Goal: Task Accomplishment & Management: Manage account settings

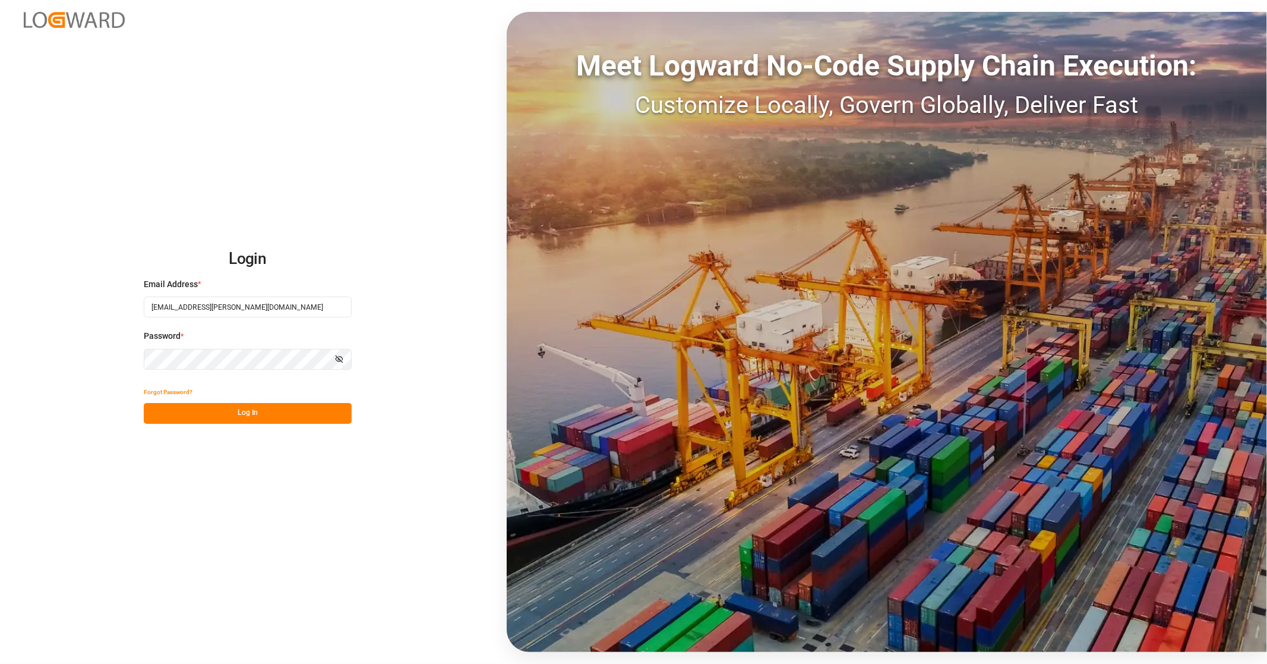
click at [232, 414] on button "Log In" at bounding box center [248, 413] width 208 height 21
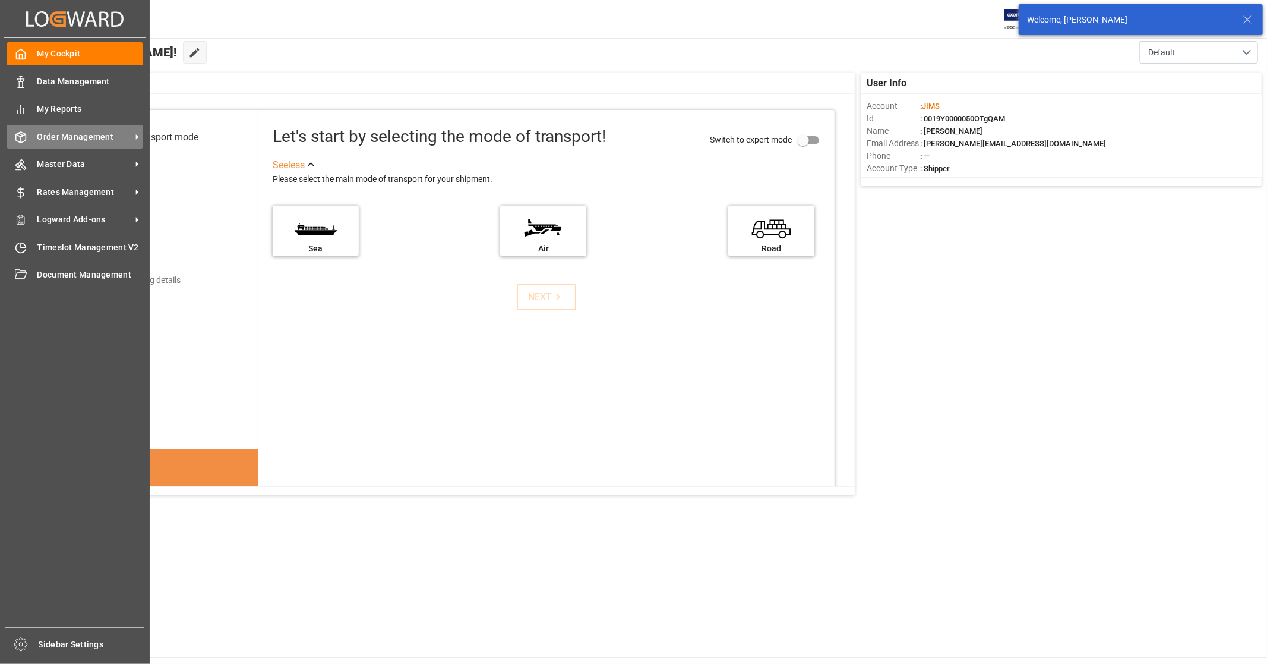
click at [101, 135] on span "Order Management" at bounding box center [84, 137] width 94 height 12
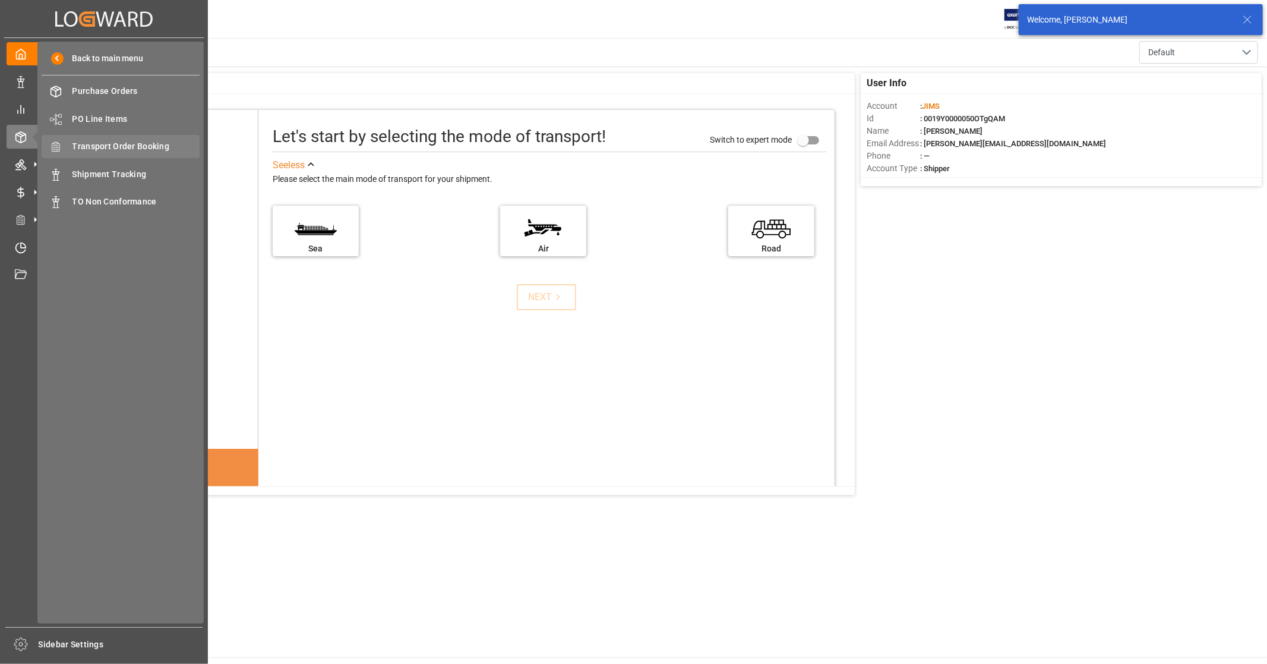
click at [151, 144] on span "Transport Order Booking" at bounding box center [136, 146] width 128 height 12
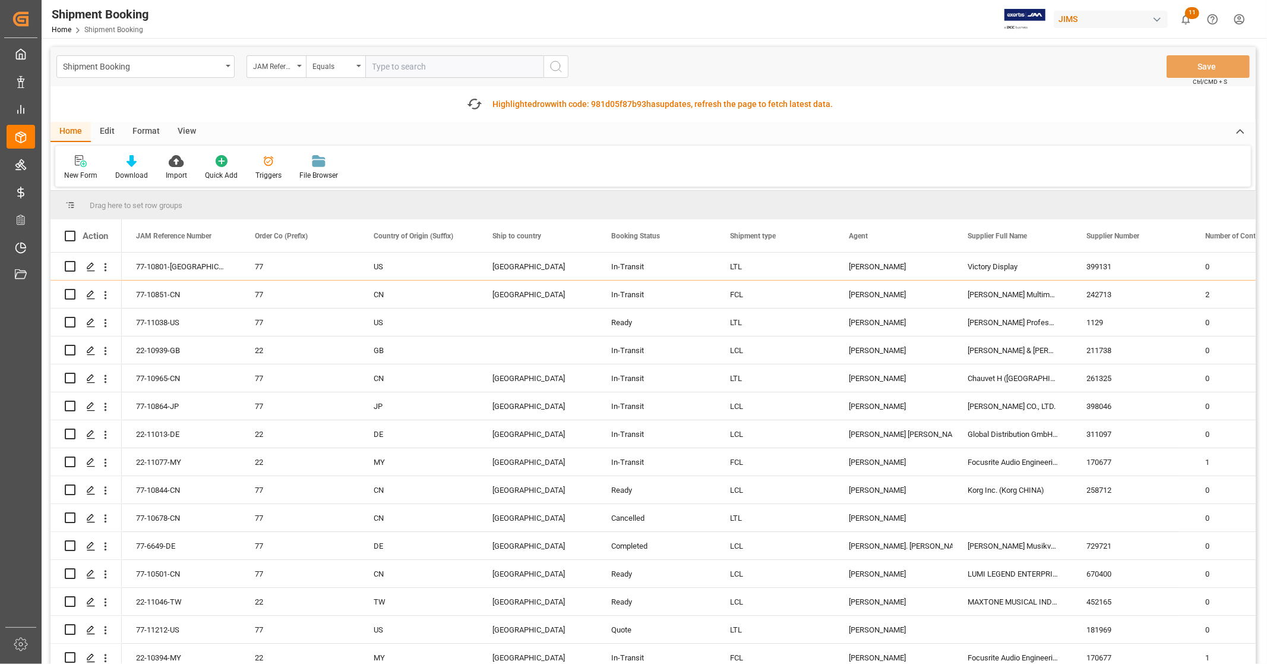
click at [402, 64] on input "text" at bounding box center [454, 66] width 178 height 23
type input "77-11202-[GEOGRAPHIC_DATA]"
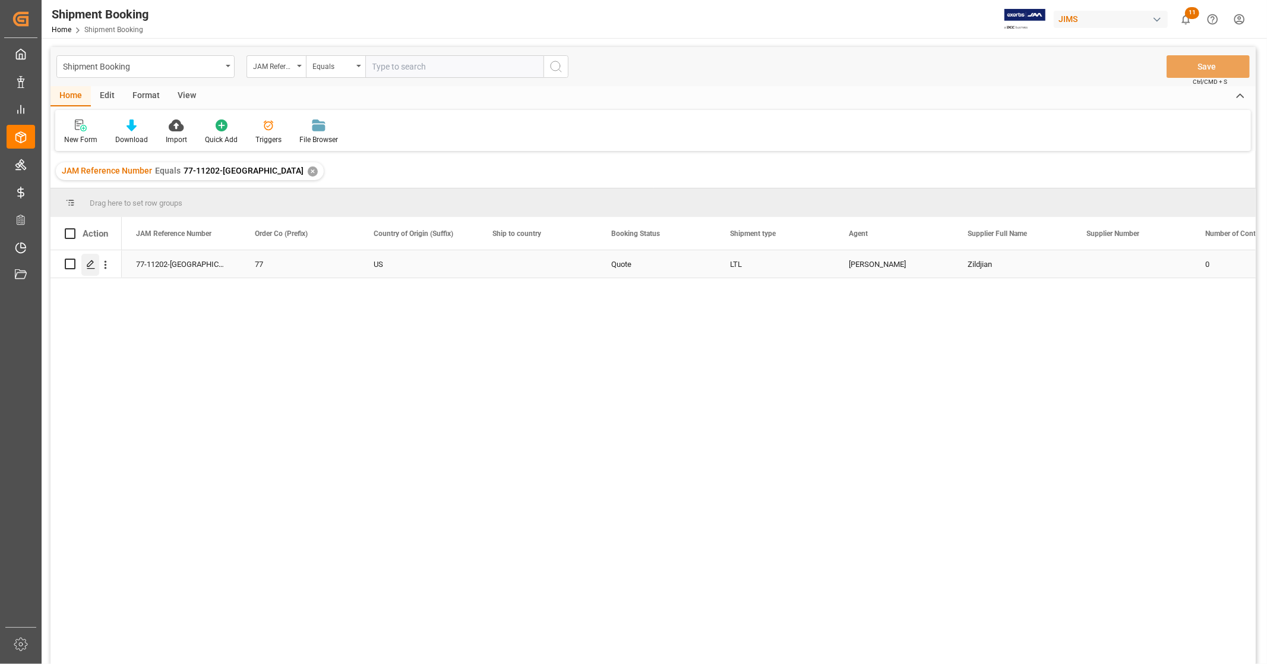
click at [89, 266] on polygon "Press SPACE to select this row." at bounding box center [90, 263] width 6 height 6
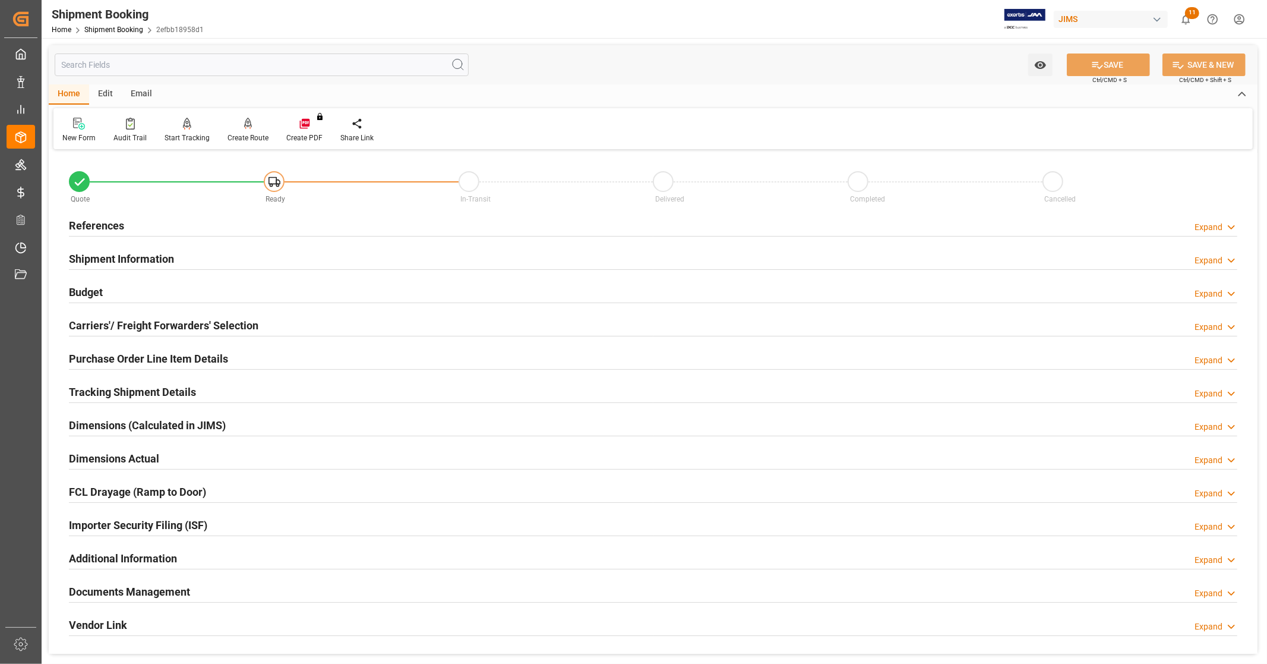
click at [570, 122] on div "New Form Audit Trail Start Tracking Create Empty Shipment Tracking Create Route…" at bounding box center [653, 128] width 1200 height 41
click at [112, 222] on h2 "References" at bounding box center [96, 225] width 55 height 16
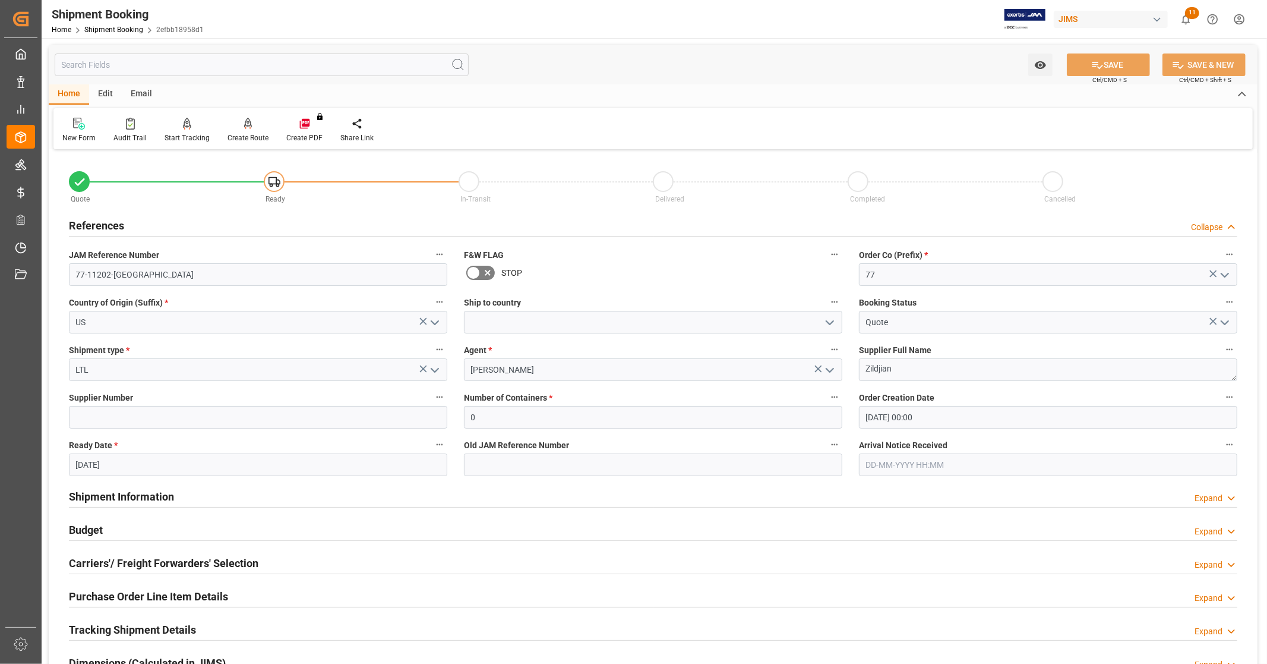
click at [131, 230] on div "References Collapse" at bounding box center [653, 224] width 1169 height 23
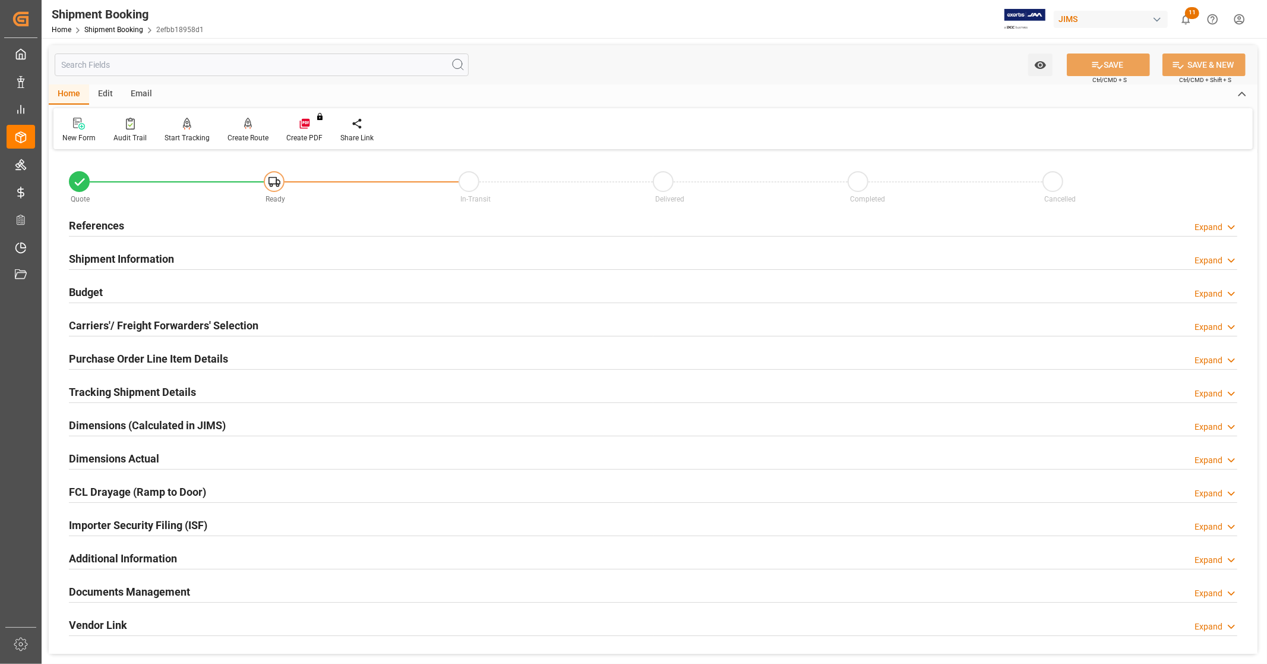
click at [98, 292] on h2 "Budget" at bounding box center [86, 292] width 34 height 16
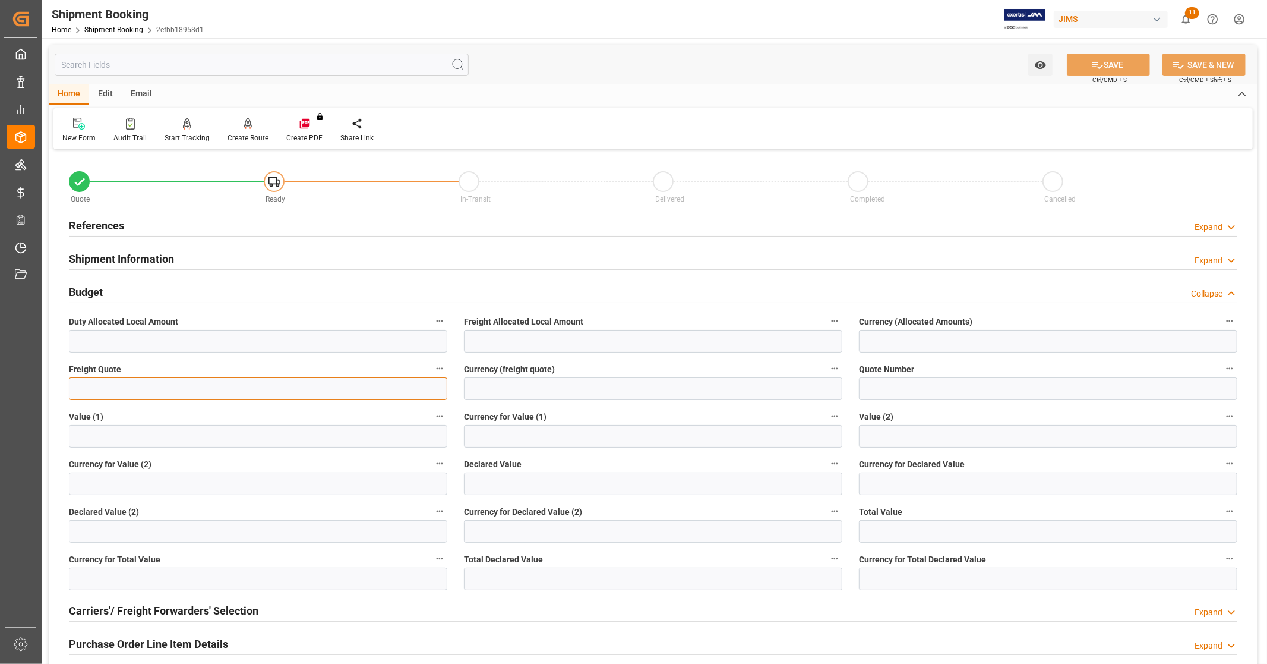
click at [115, 387] on input "text" at bounding box center [258, 388] width 379 height 23
type input "1025"
type input "CAD"
click at [1107, 62] on button "SAVE" at bounding box center [1108, 64] width 83 height 23
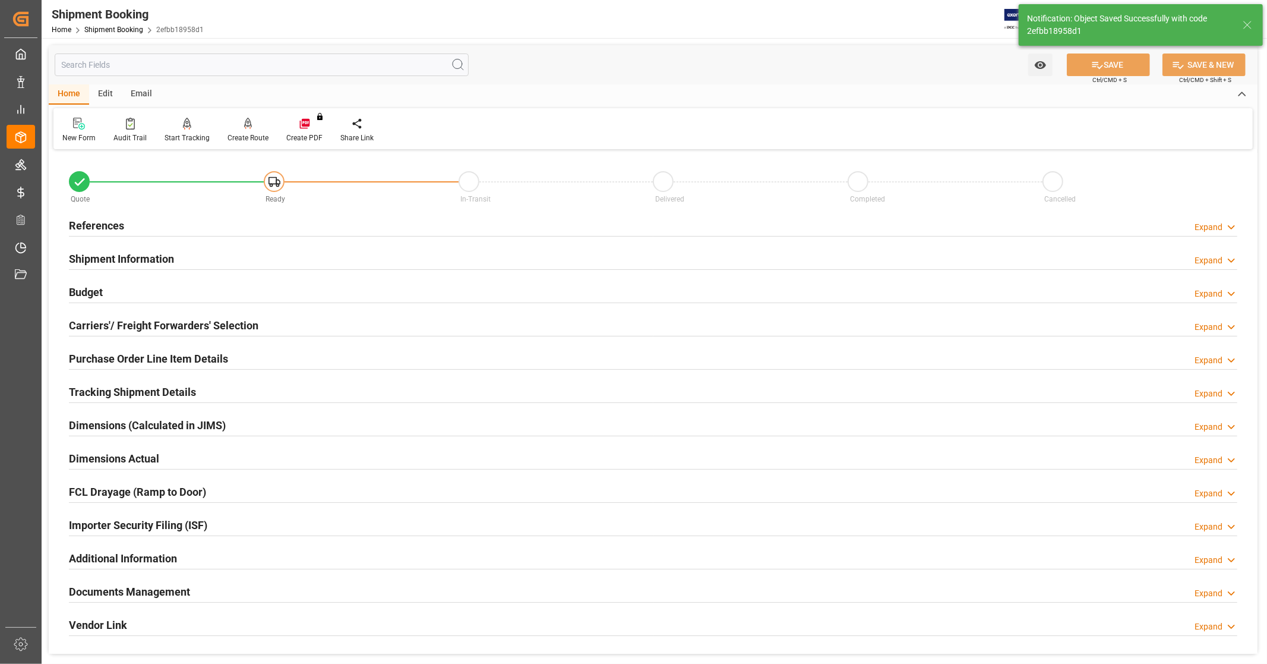
click at [133, 328] on h2 "Carriers'/ Freight Forwarders' Selection" at bounding box center [164, 325] width 190 height 16
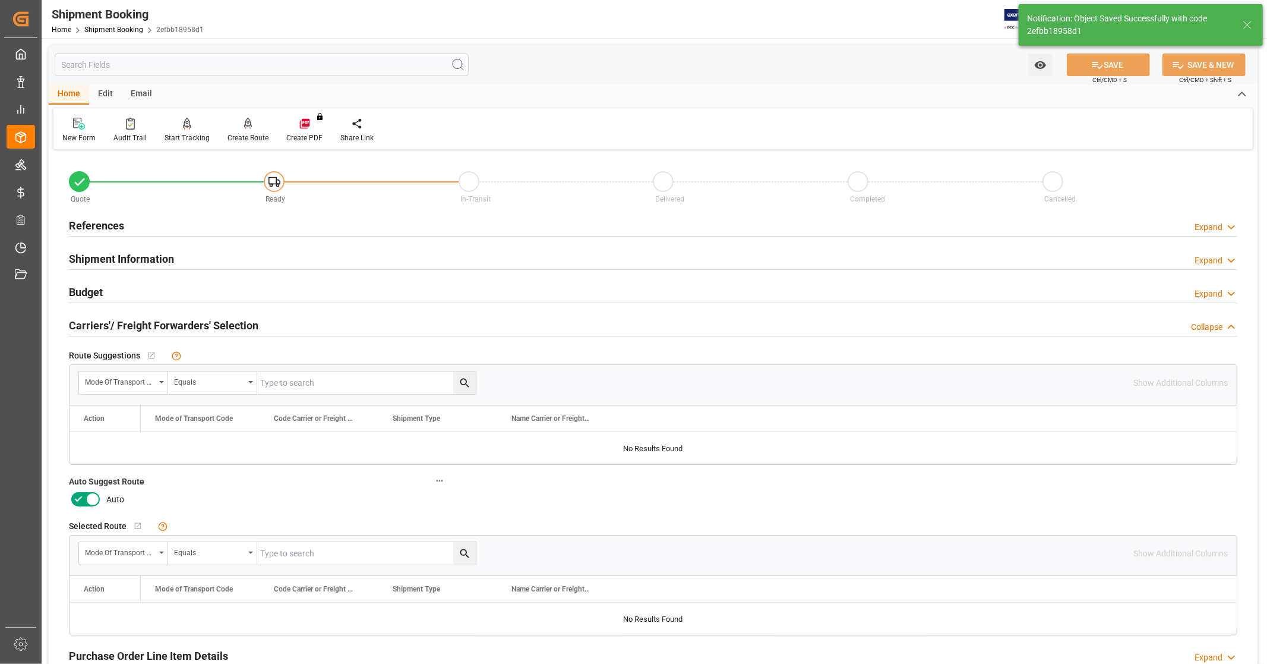
click at [90, 501] on icon at bounding box center [93, 500] width 6 height 6
click at [0, 0] on input "checkbox" at bounding box center [0, 0] width 0 height 0
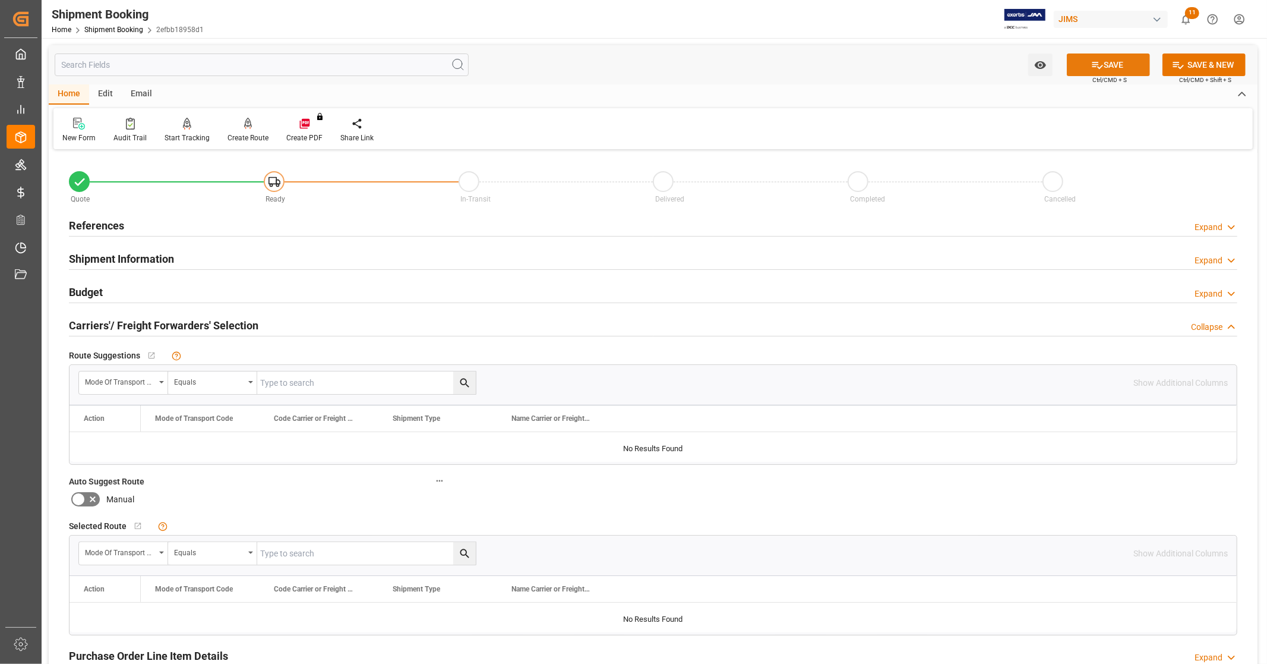
click at [1117, 61] on button "SAVE" at bounding box center [1108, 64] width 83 height 23
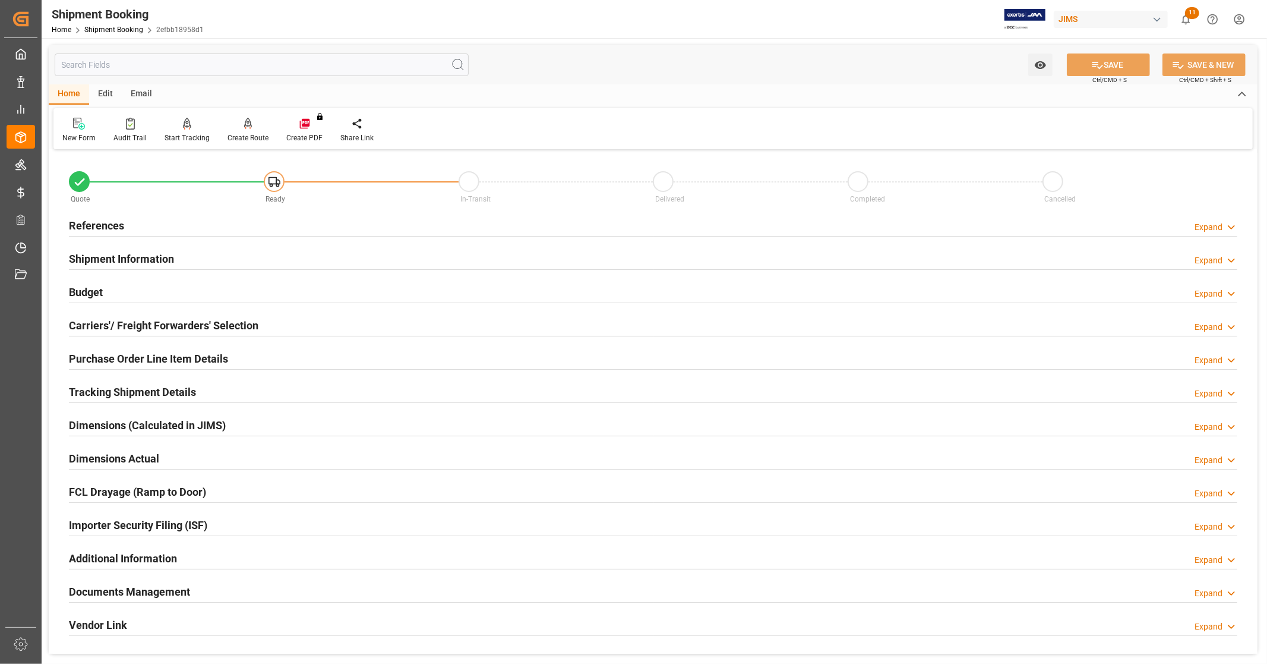
click at [159, 321] on h2 "Carriers'/ Freight Forwarders' Selection" at bounding box center [164, 325] width 190 height 16
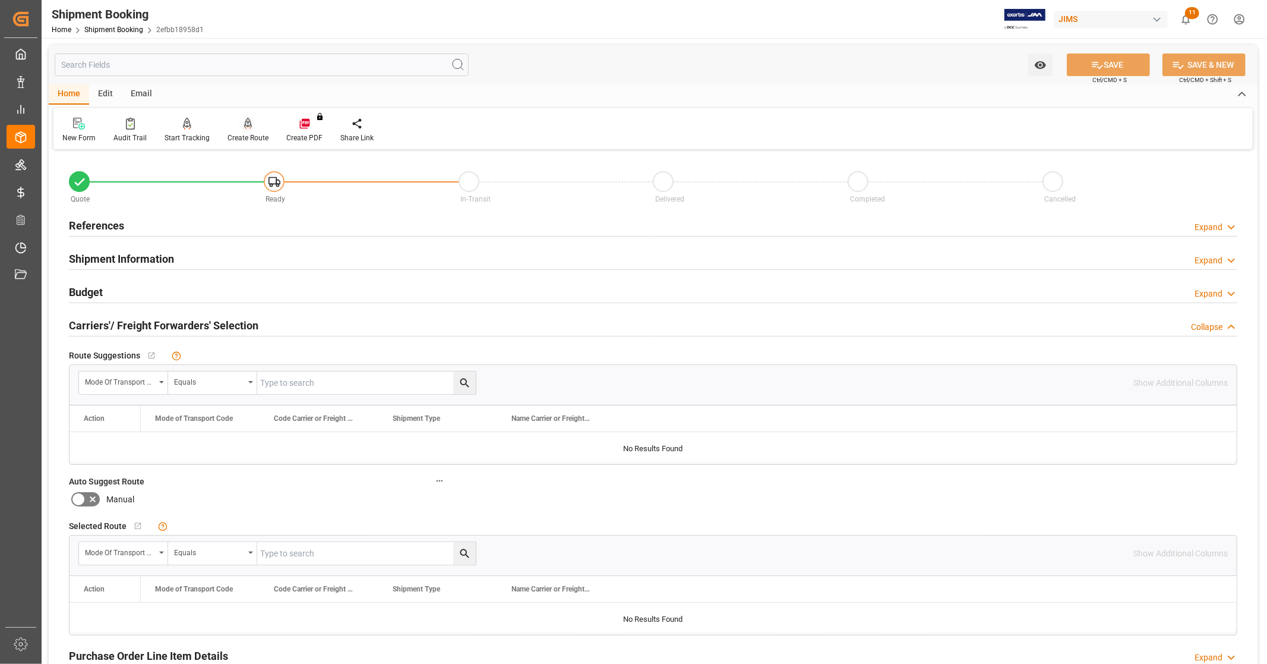
click at [250, 131] on div "Create Route" at bounding box center [248, 130] width 59 height 26
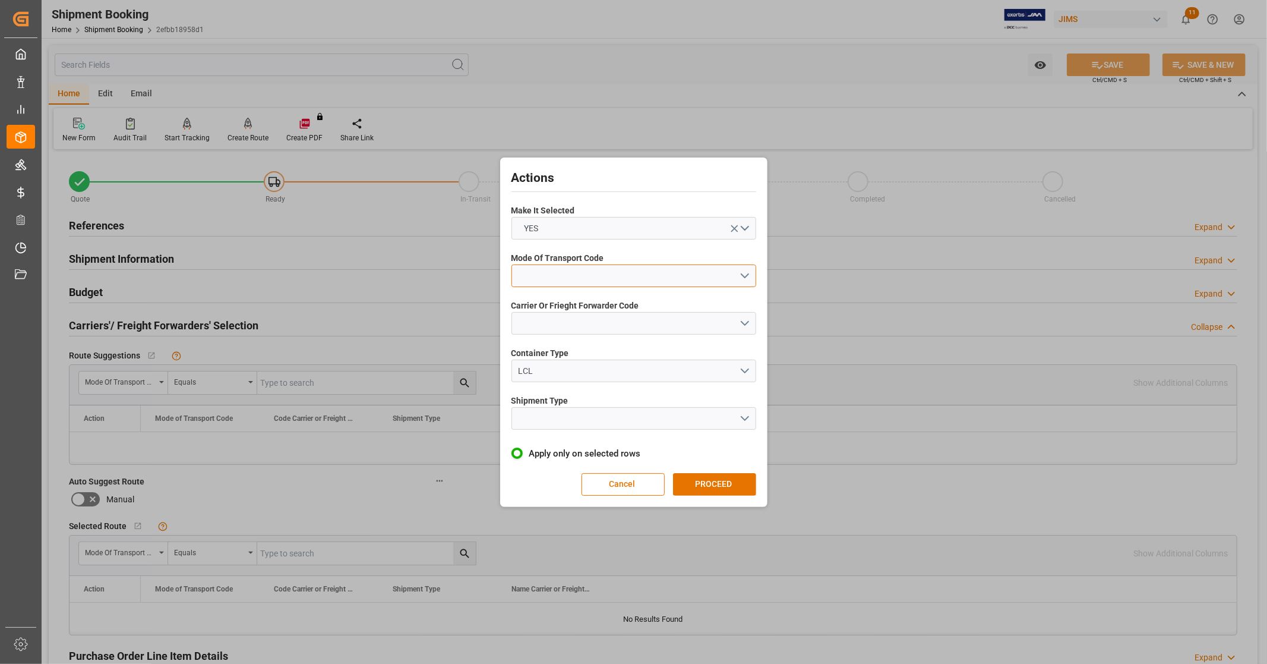
click at [744, 280] on button "open menu" at bounding box center [634, 275] width 245 height 23
click at [548, 328] on div "3- TRUCKR" at bounding box center [634, 328] width 244 height 25
click at [745, 324] on button "open menu" at bounding box center [634, 323] width 245 height 23
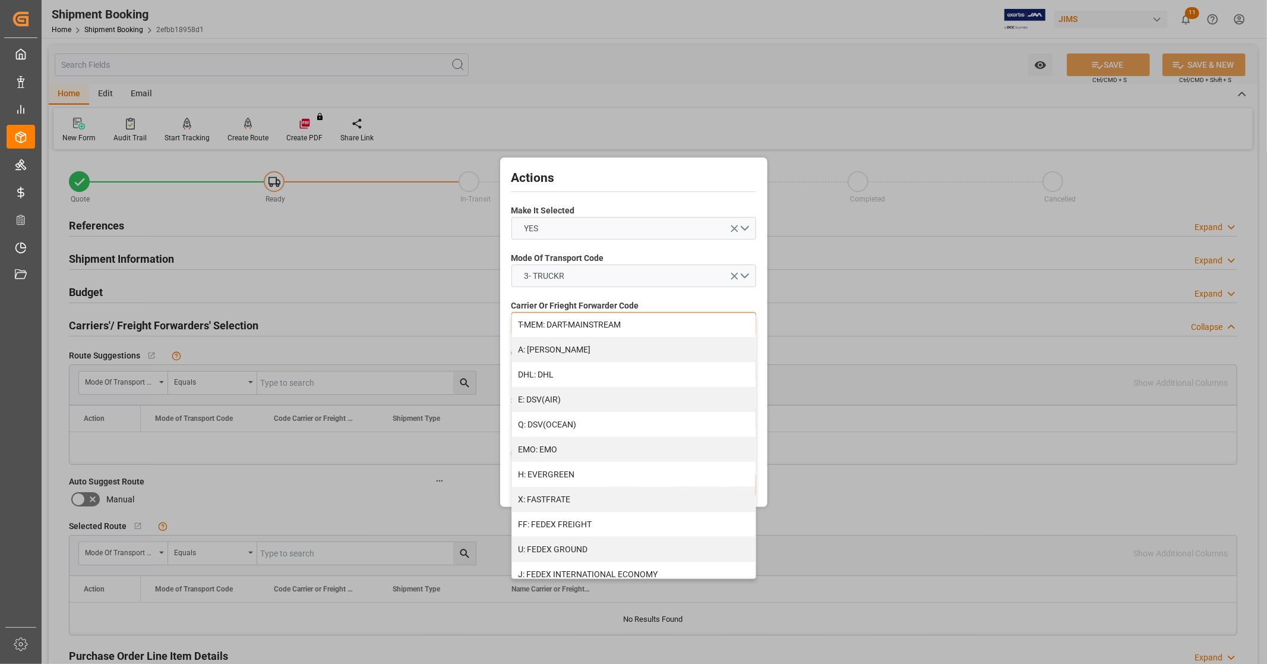
scroll to position [264, 0]
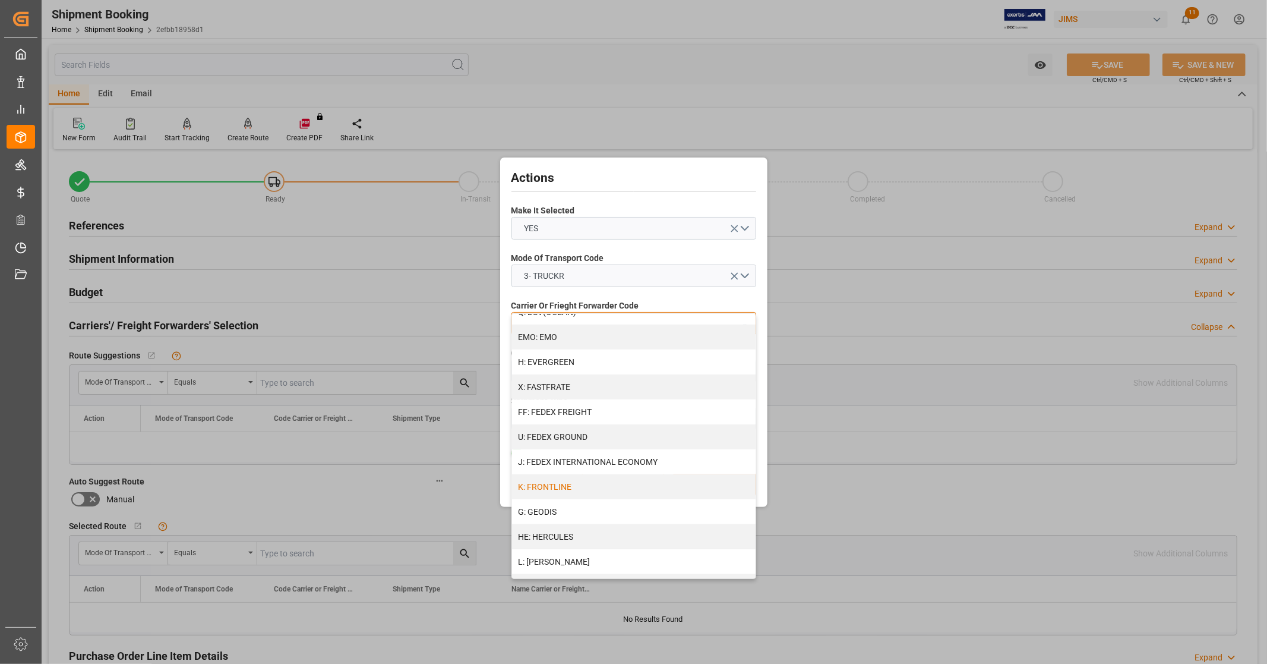
click at [564, 488] on div "K: FRONTLINE" at bounding box center [634, 486] width 244 height 25
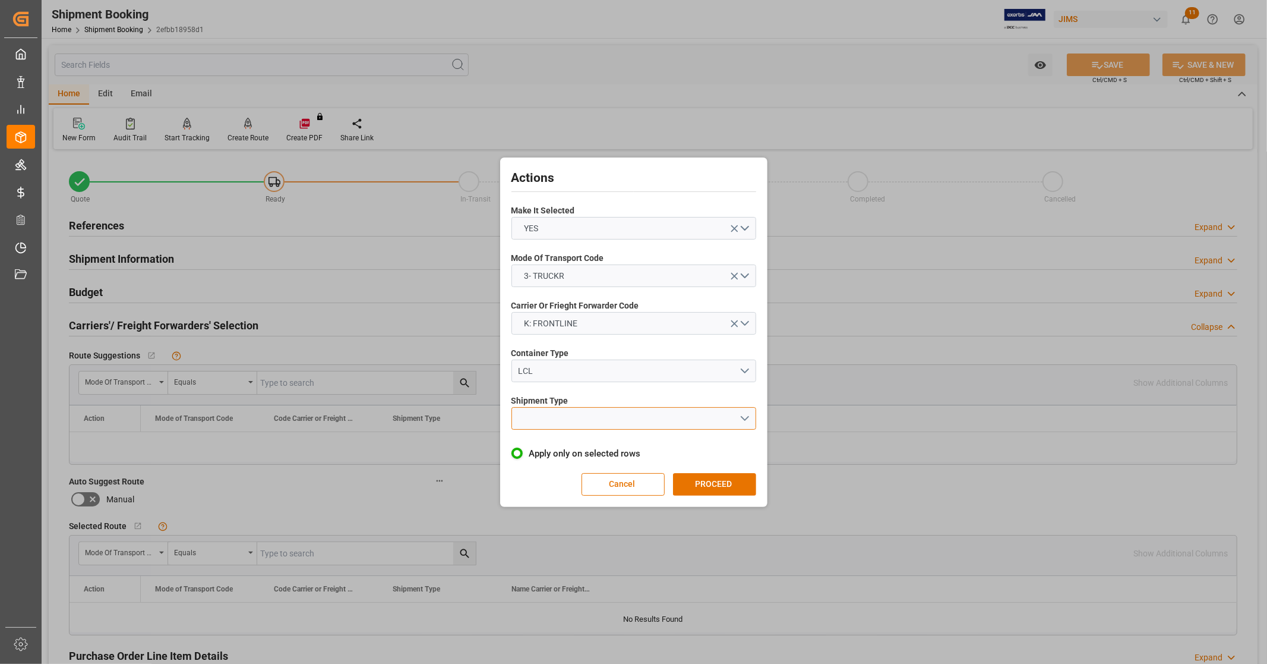
click at [742, 415] on button "open menu" at bounding box center [634, 418] width 245 height 23
click at [526, 422] on div "LTL" at bounding box center [634, 421] width 244 height 25
click at [714, 483] on button "PROCEED" at bounding box center [714, 484] width 83 height 23
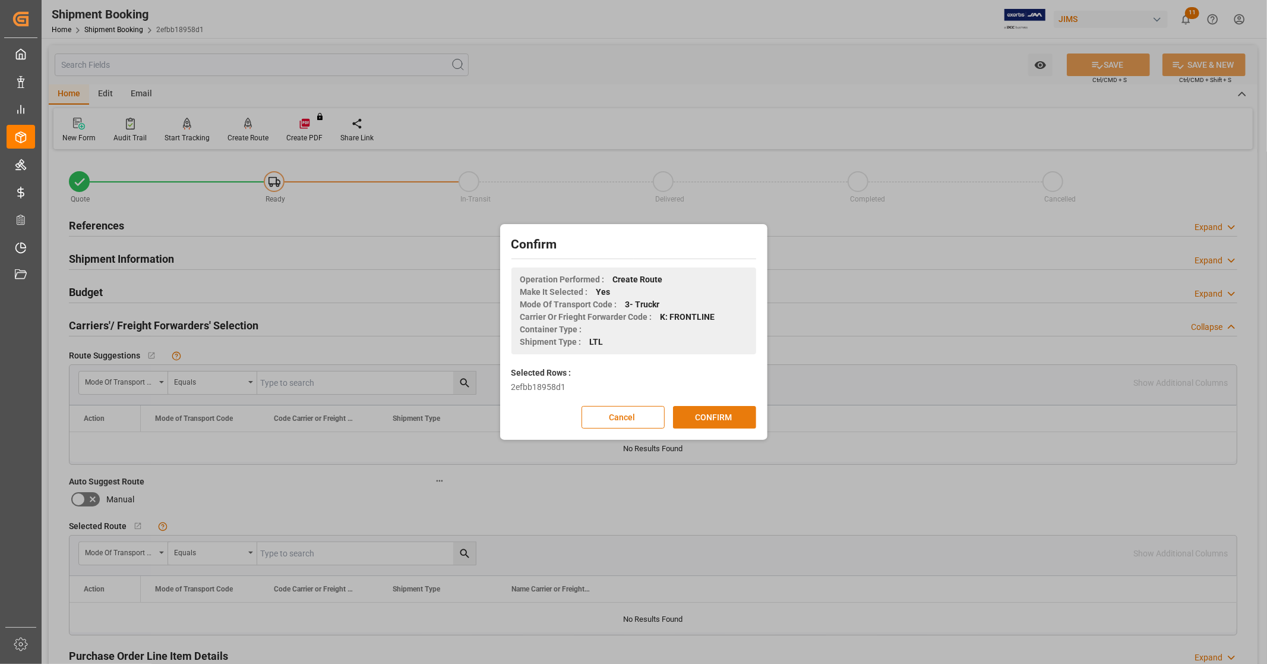
click at [702, 421] on button "CONFIRM" at bounding box center [714, 417] width 83 height 23
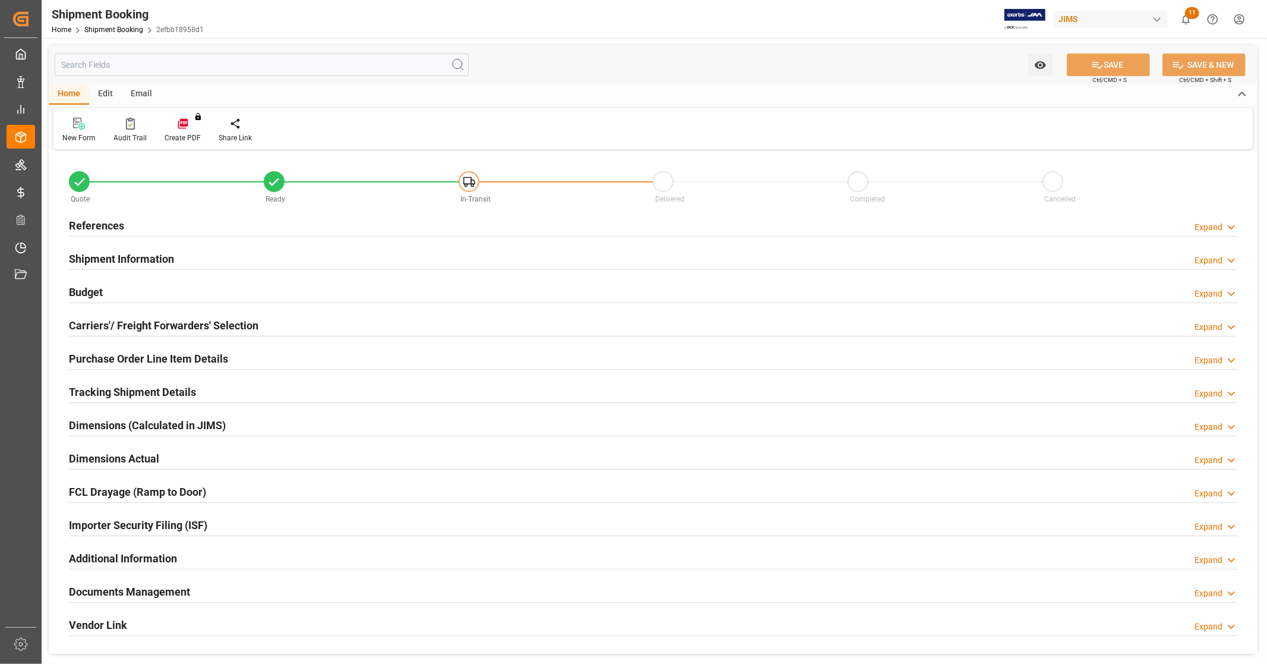
type input "0"
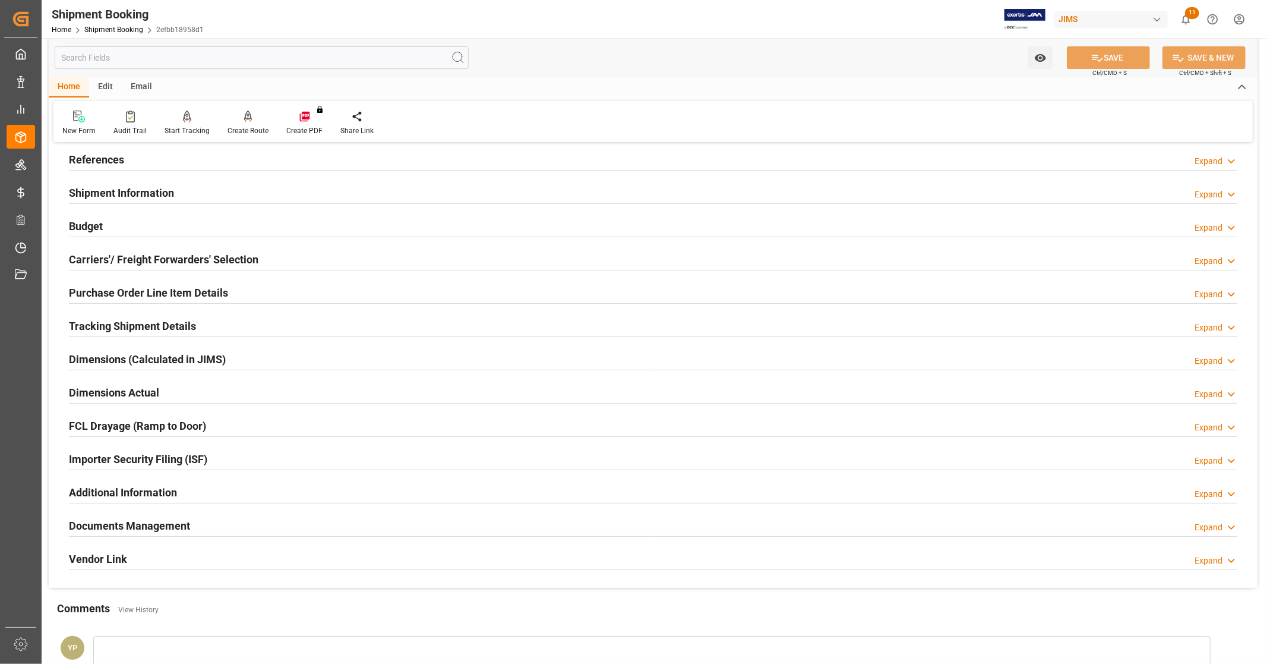
click at [124, 389] on h2 "Dimensions Actual" at bounding box center [114, 392] width 90 height 16
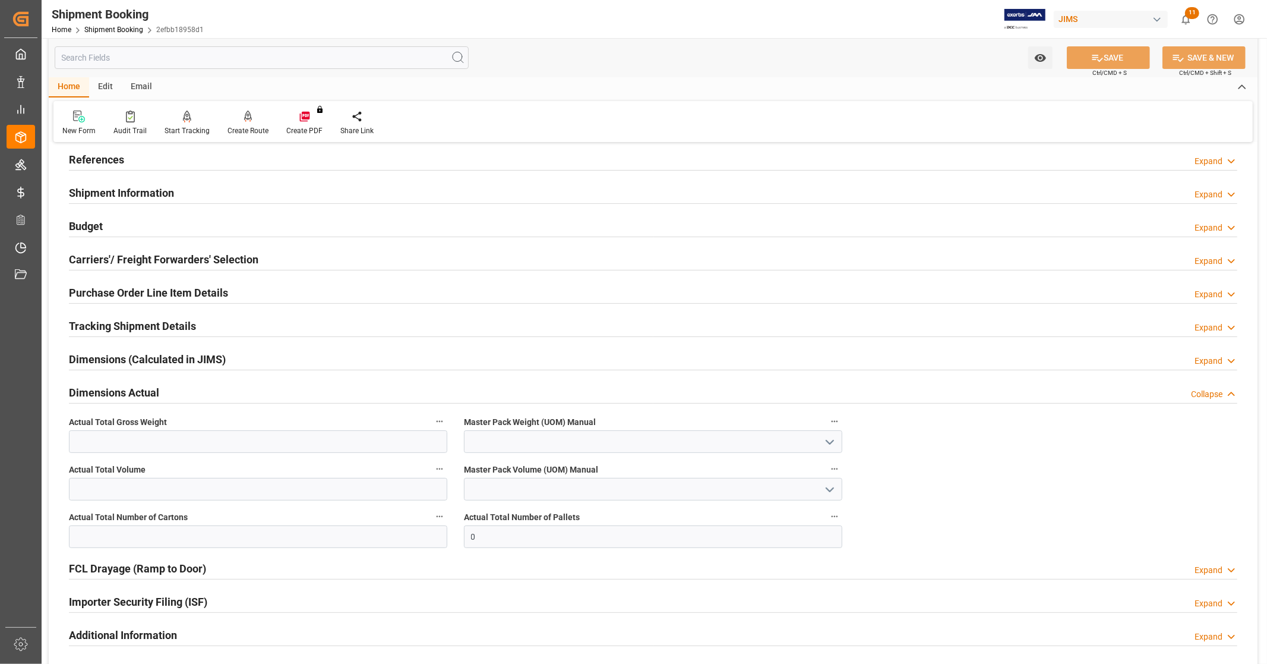
scroll to position [132, 0]
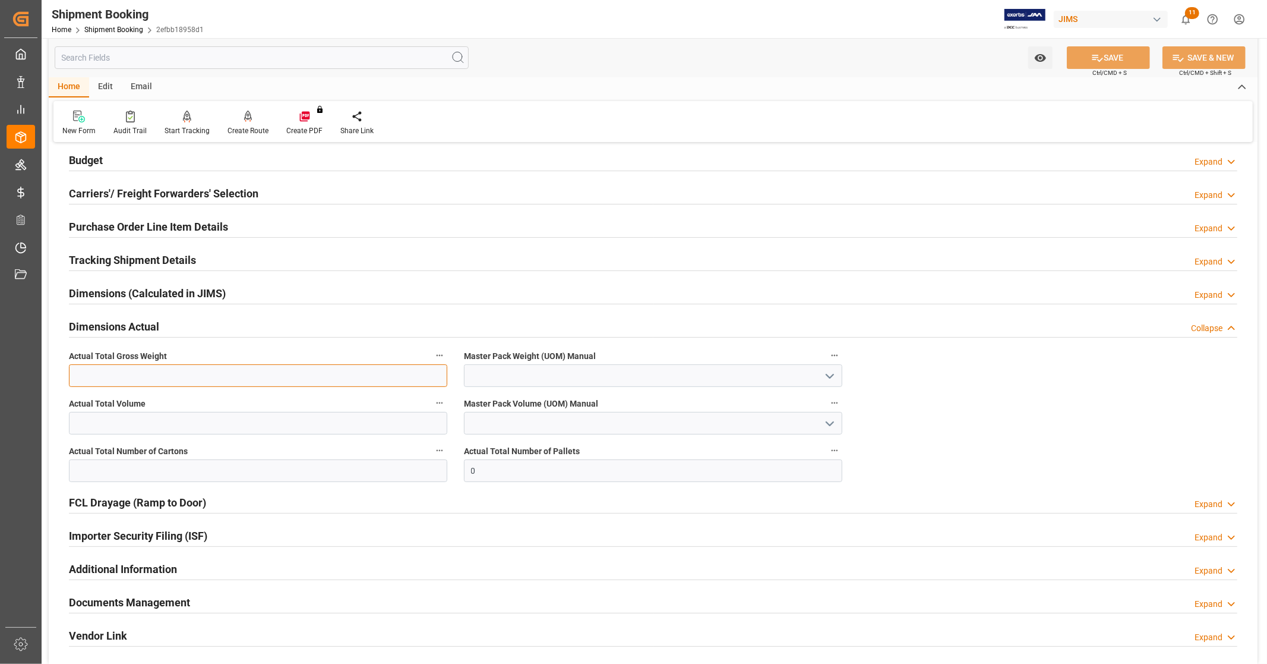
click at [159, 374] on input "text" at bounding box center [258, 375] width 379 height 23
type input "3655"
click at [153, 471] on input "text" at bounding box center [258, 470] width 379 height 23
type input "168"
type input "3"
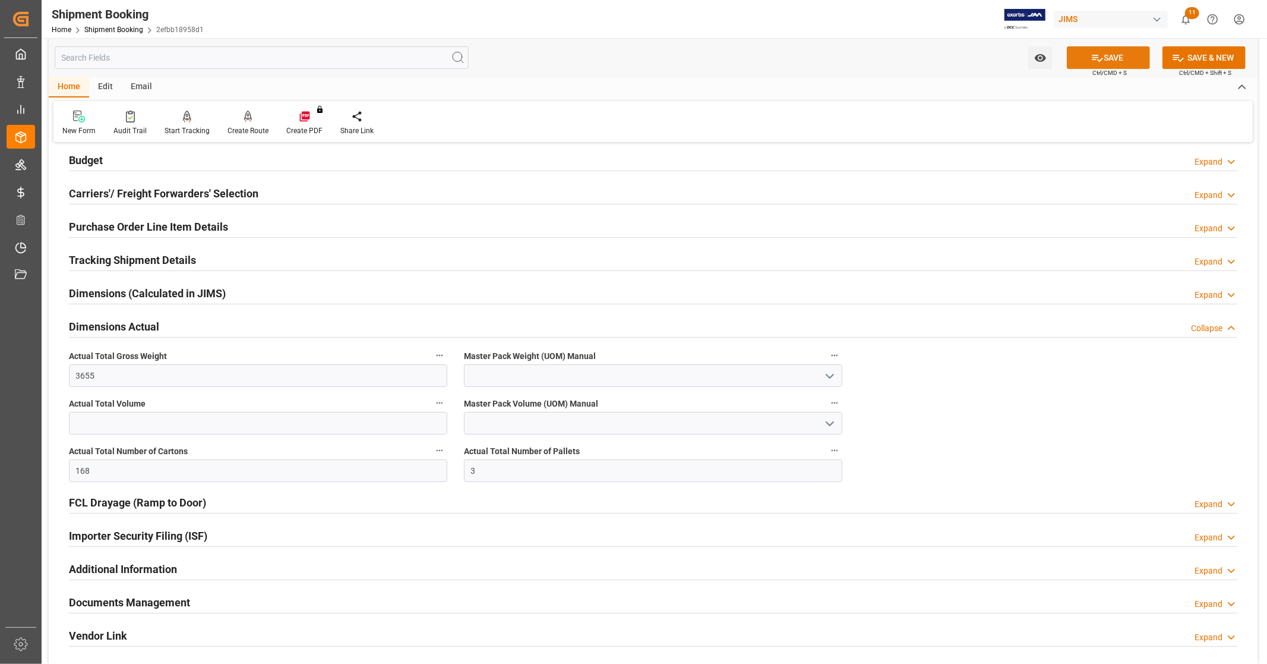
click at [1093, 57] on icon at bounding box center [1098, 58] width 11 height 7
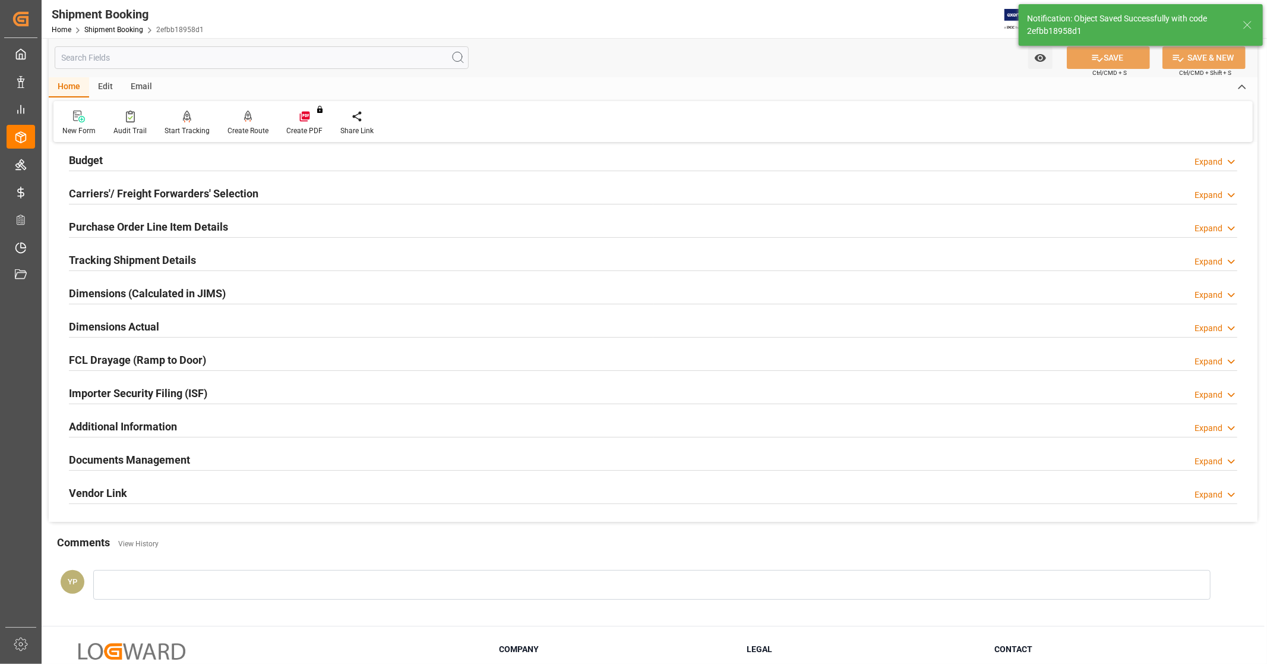
click at [127, 200] on h2 "Carriers'/ Freight Forwarders' Selection" at bounding box center [164, 193] width 190 height 16
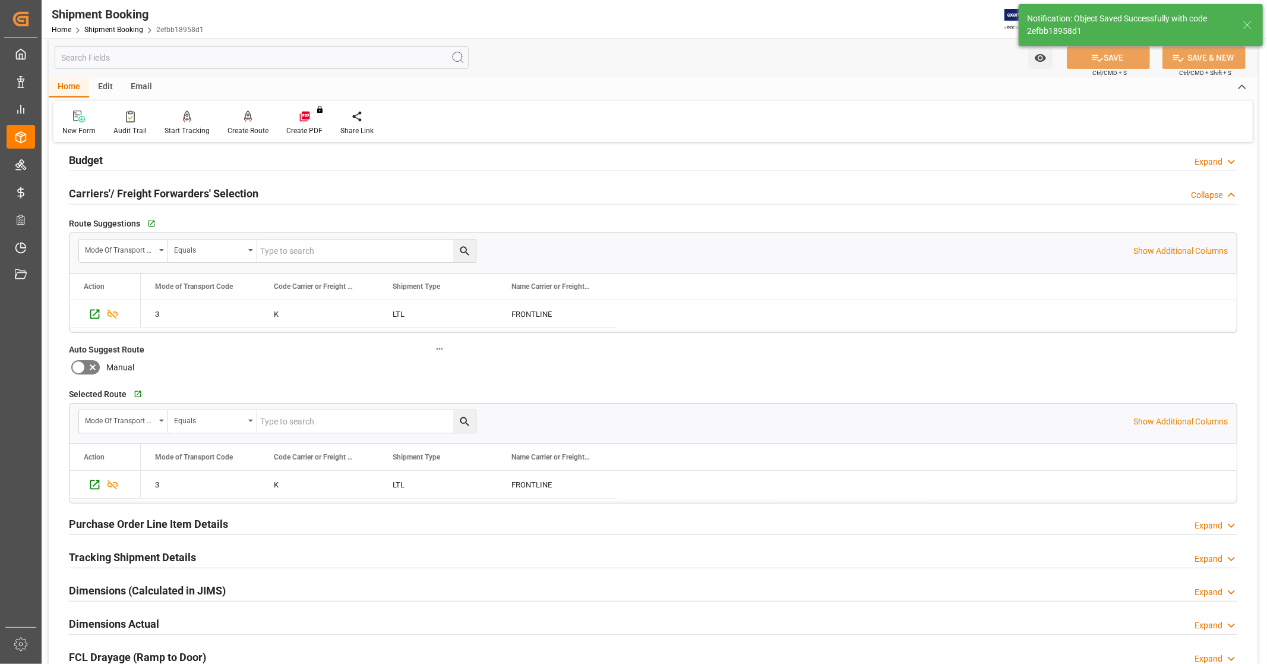
click at [127, 197] on h2 "Carriers'/ Freight Forwarders' Selection" at bounding box center [164, 193] width 190 height 16
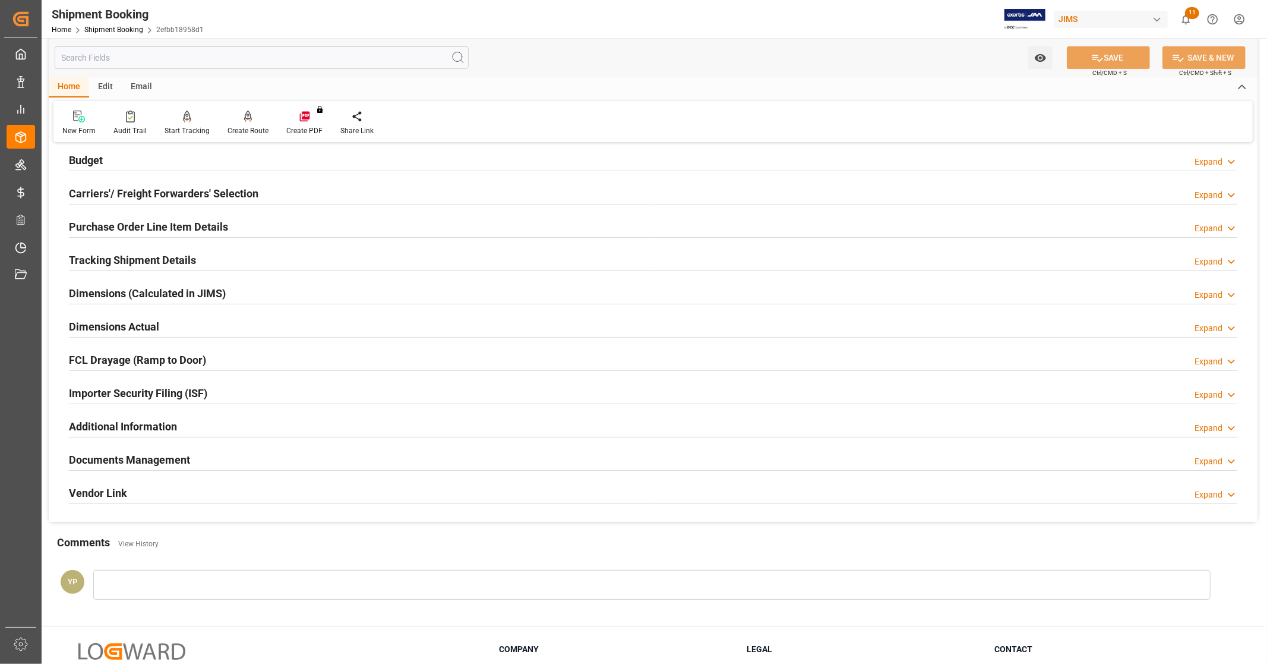
click at [127, 197] on h2 "Carriers'/ Freight Forwarders' Selection" at bounding box center [164, 193] width 190 height 16
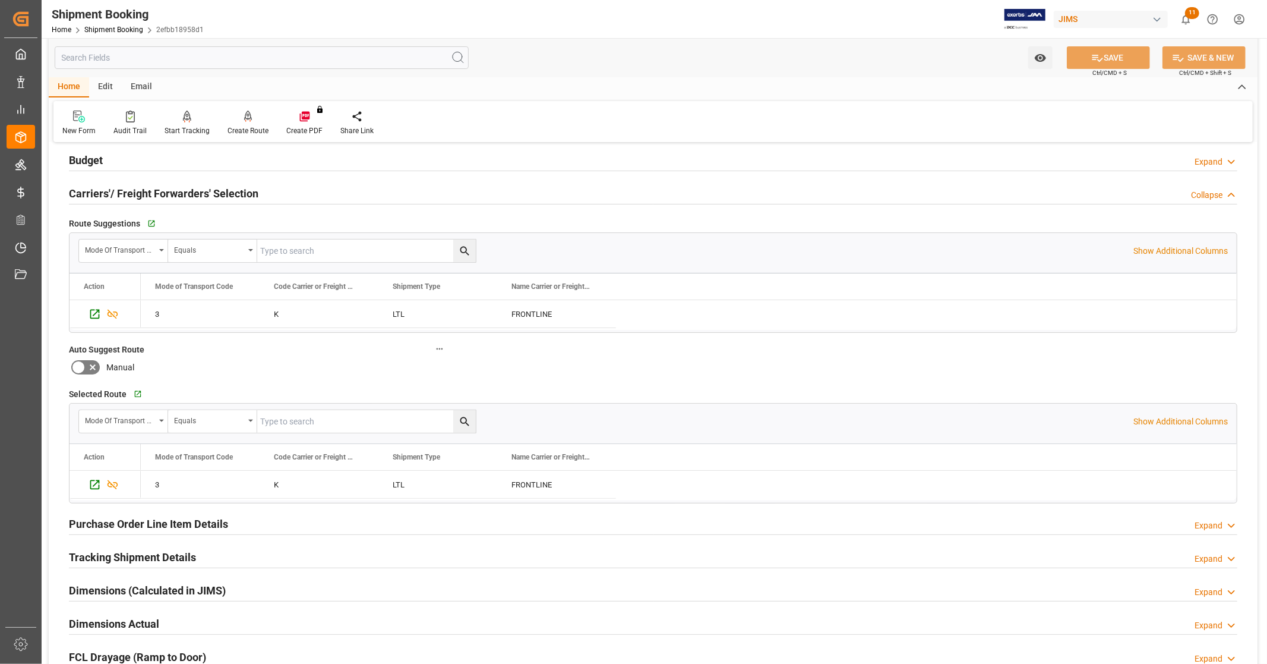
click at [145, 194] on h2 "Carriers'/ Freight Forwarders' Selection" at bounding box center [164, 193] width 190 height 16
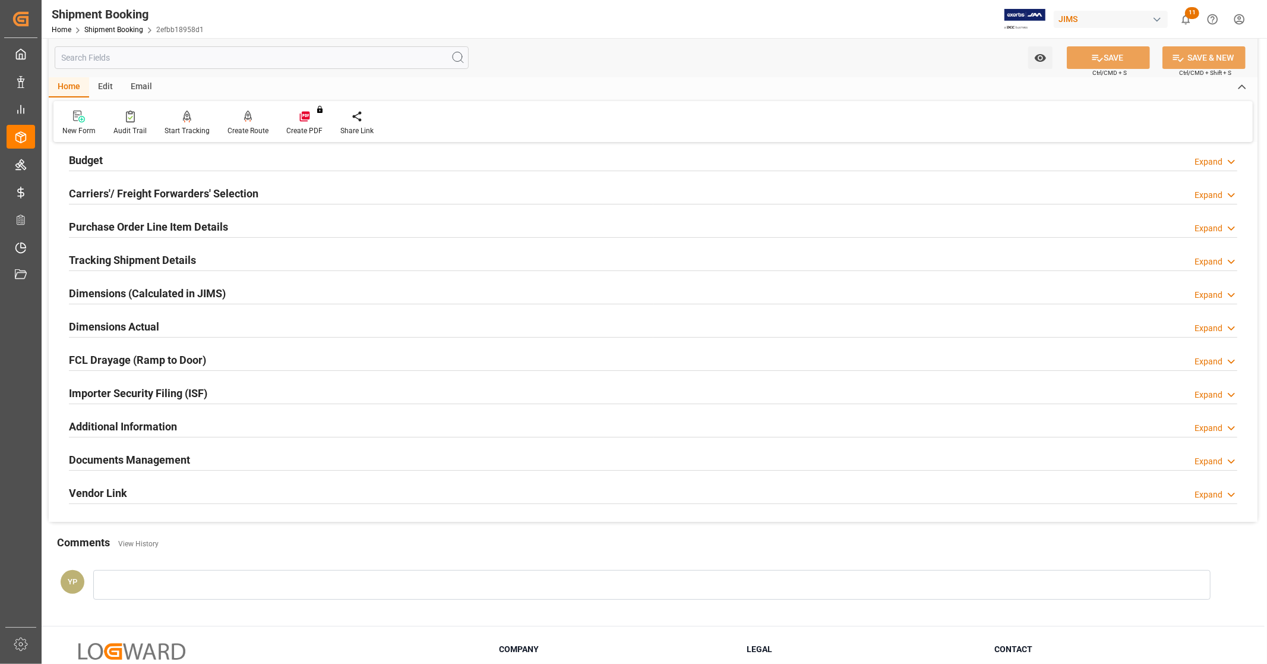
click at [140, 429] on h2 "Additional Information" at bounding box center [123, 426] width 108 height 16
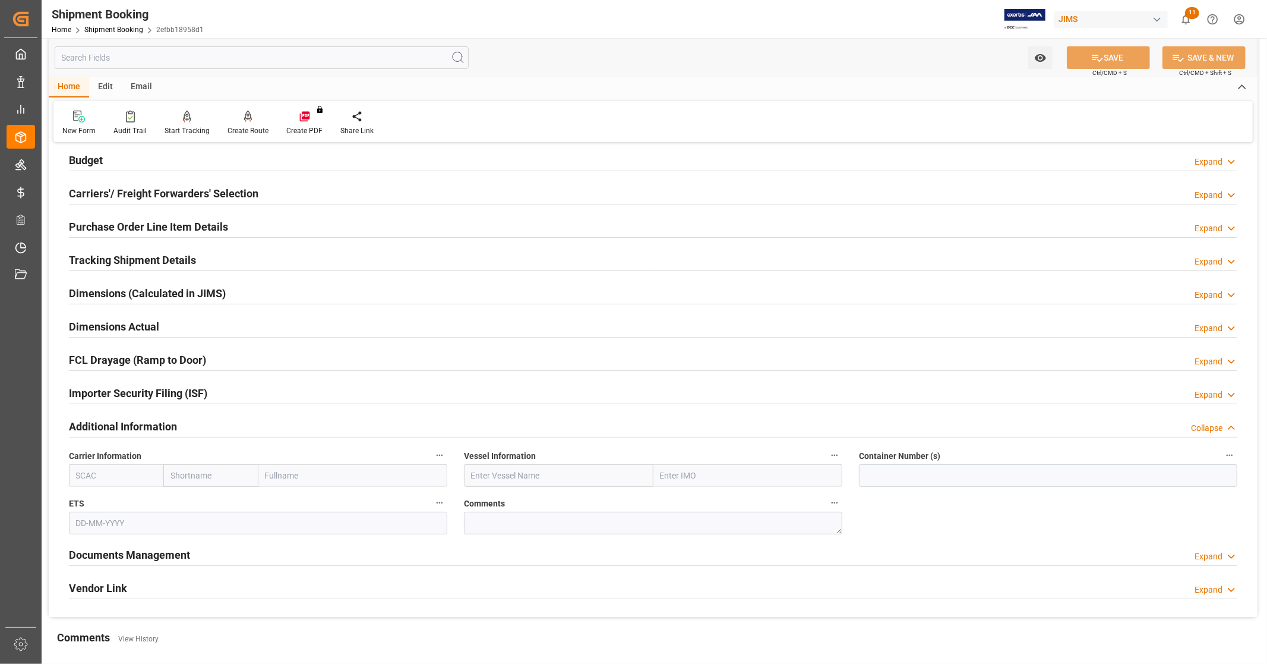
click at [145, 424] on h2 "Additional Information" at bounding box center [123, 426] width 108 height 16
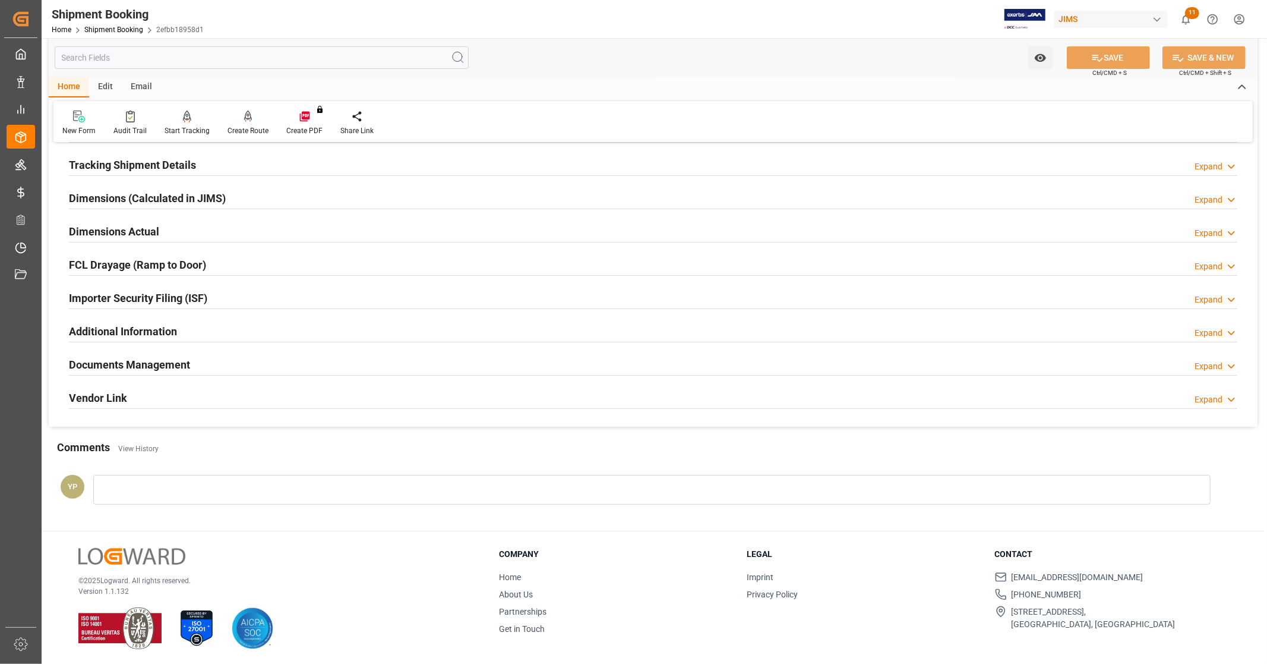
scroll to position [229, 0]
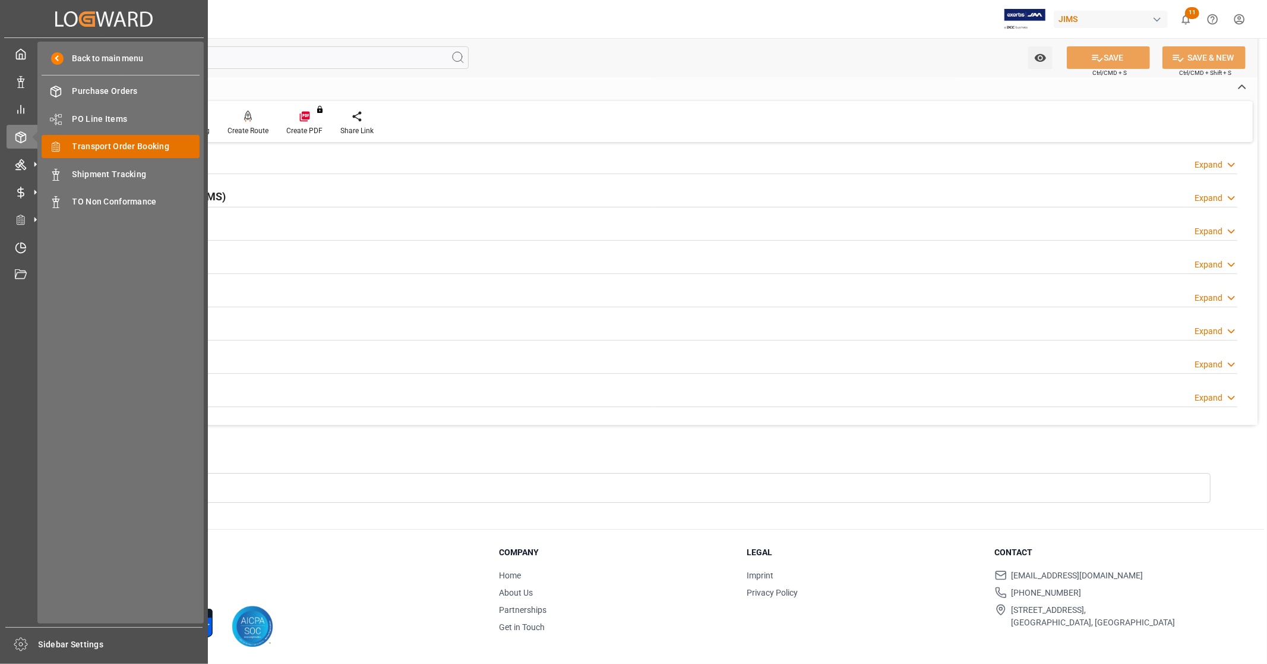
click at [153, 143] on span "Transport Order Booking" at bounding box center [136, 146] width 128 height 12
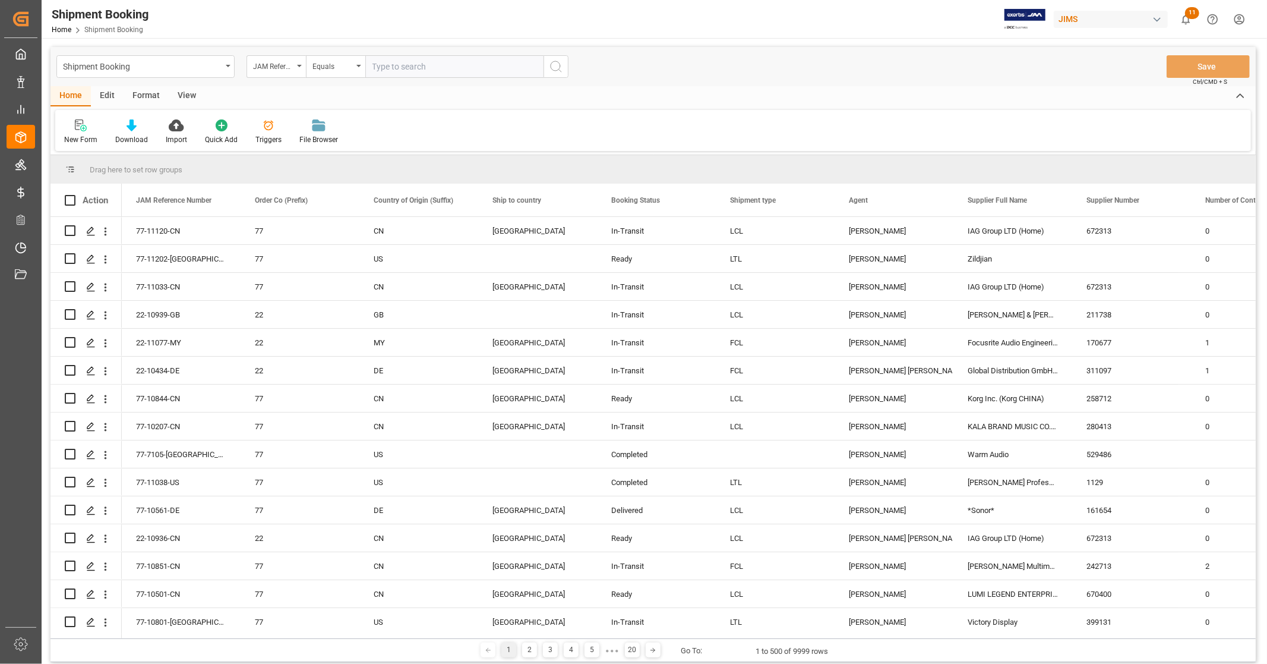
click at [179, 92] on div "View" at bounding box center [187, 96] width 36 height 20
click at [77, 124] on icon at bounding box center [76, 125] width 12 height 12
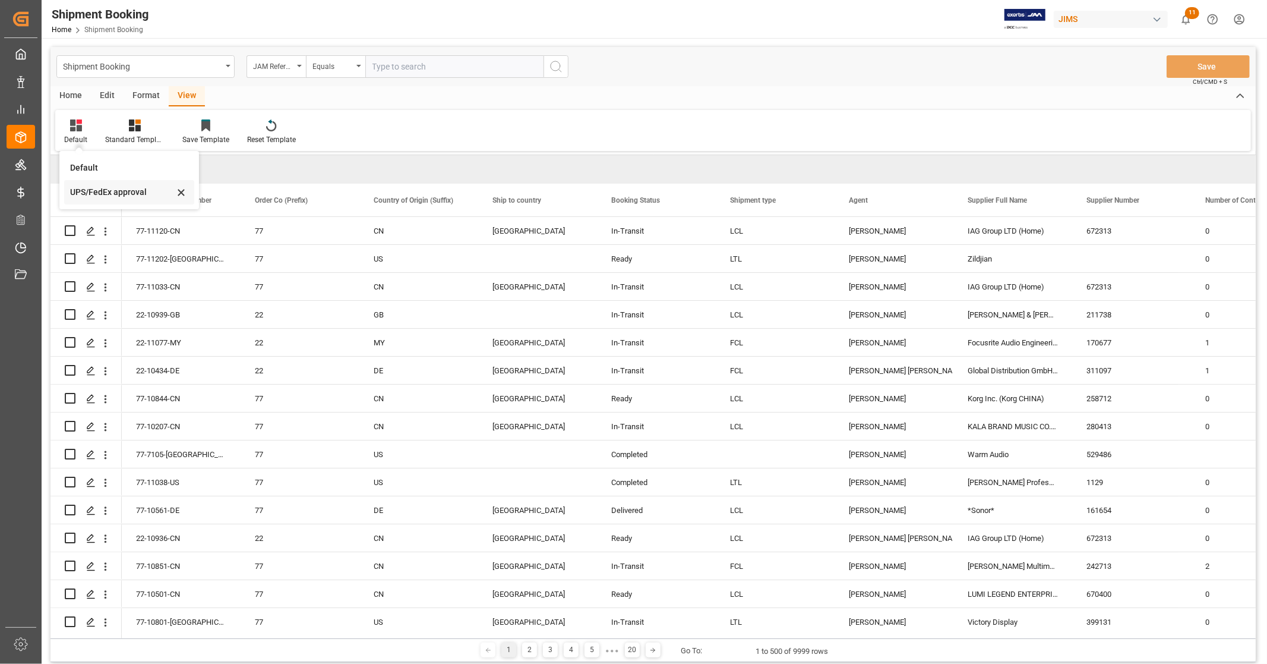
click at [88, 194] on div "UPS/FedEx approval" at bounding box center [122, 192] width 104 height 12
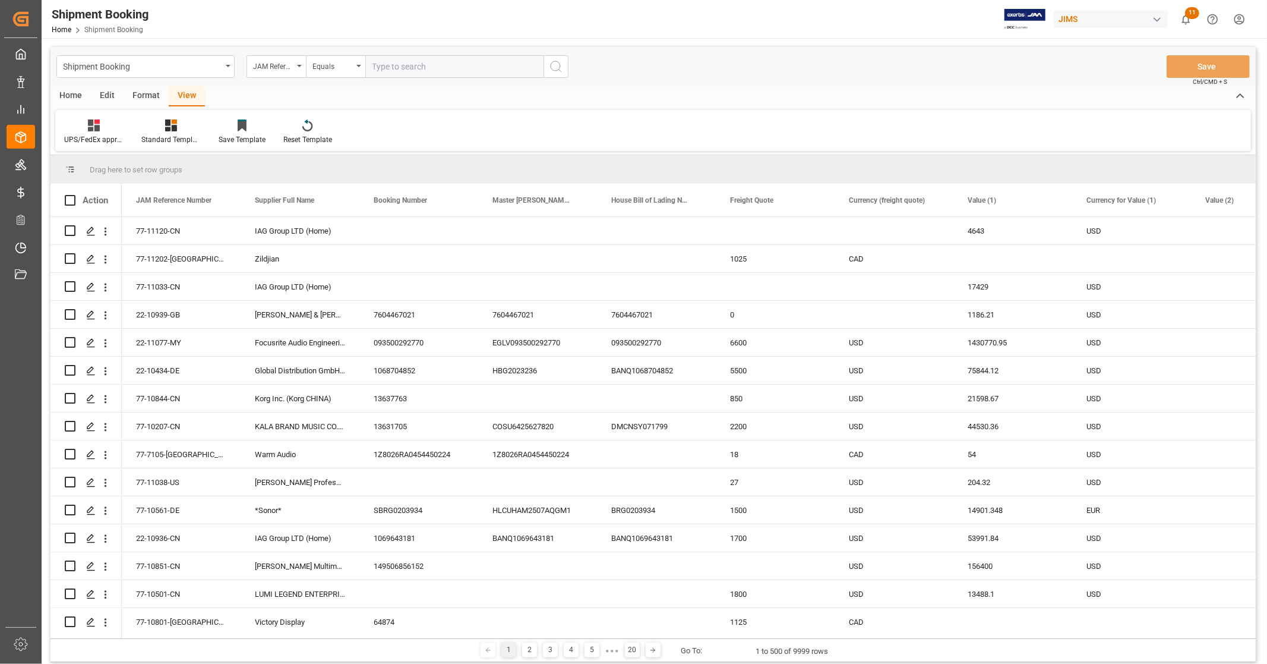
click at [73, 95] on div "Home" at bounding box center [71, 96] width 40 height 20
click at [140, 137] on div "Download" at bounding box center [131, 139] width 33 height 11
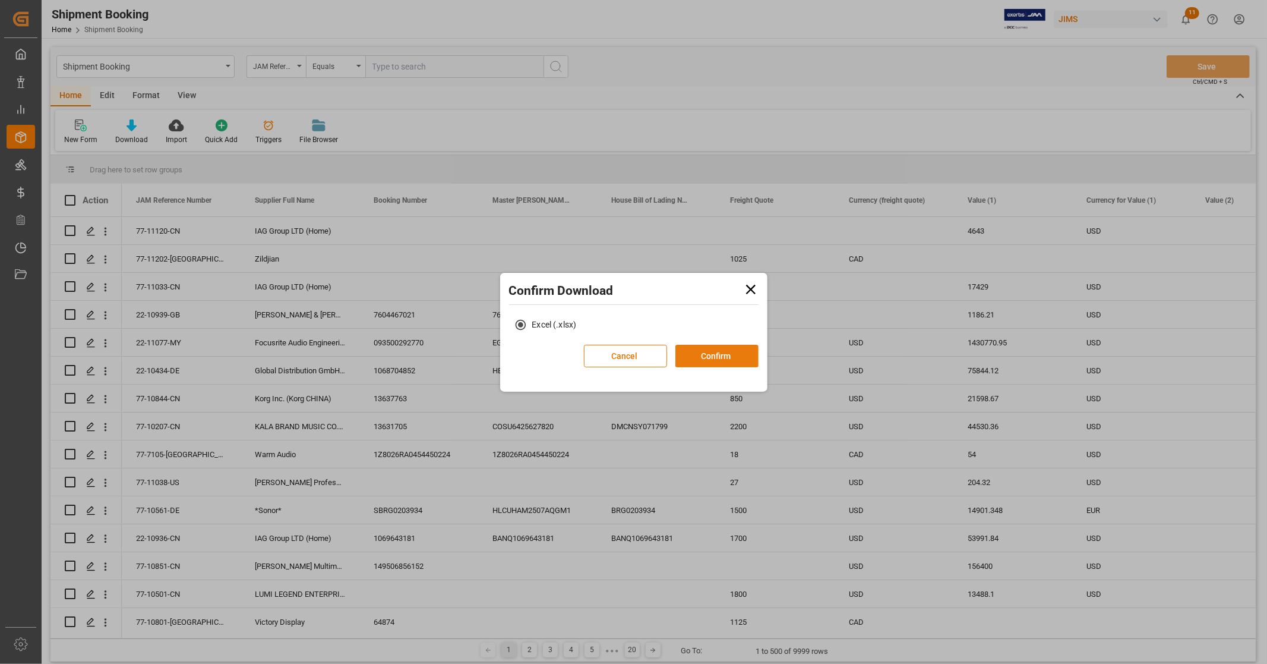
click at [709, 352] on button "Confirm" at bounding box center [717, 356] width 83 height 23
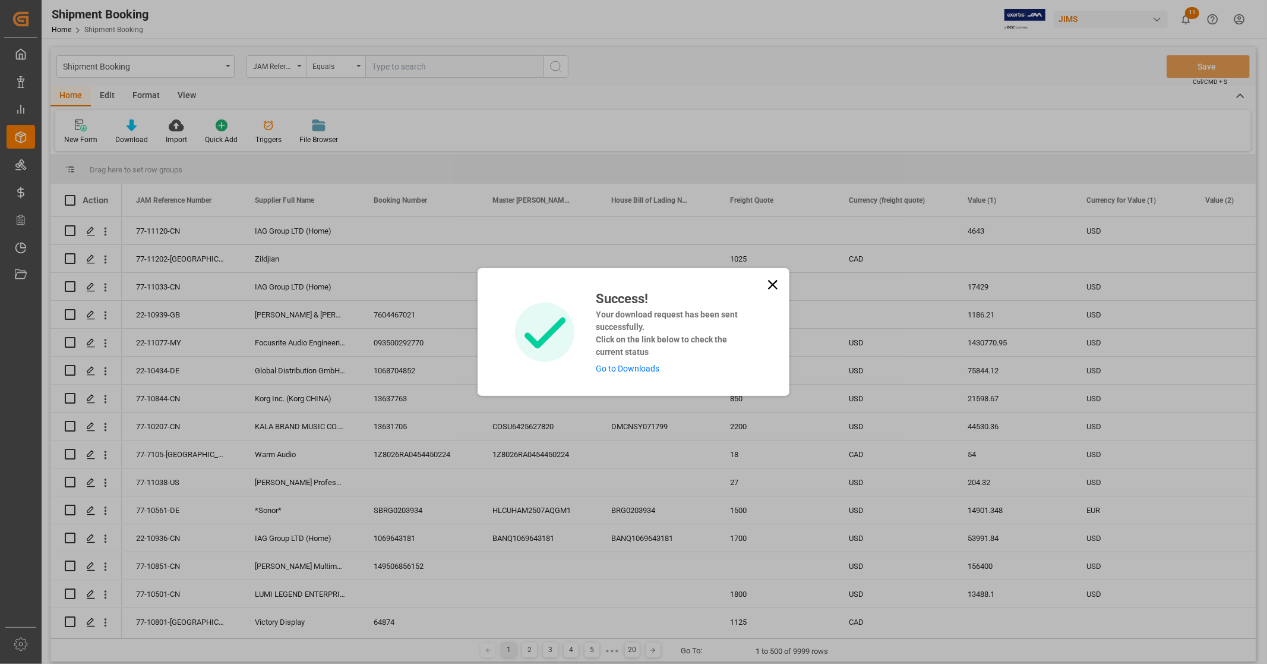
click at [642, 365] on link "Go to Downloads" at bounding box center [628, 369] width 64 height 10
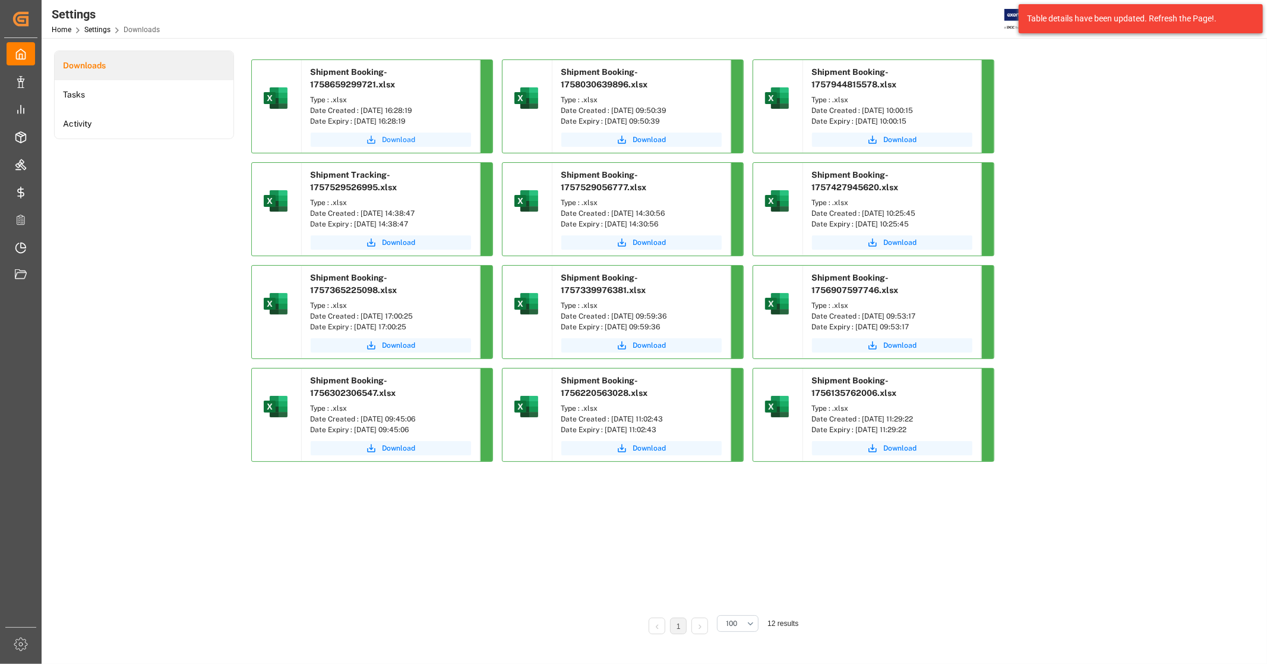
click at [387, 143] on span "Download" at bounding box center [399, 139] width 33 height 11
